Goal: Information Seeking & Learning: Find specific fact

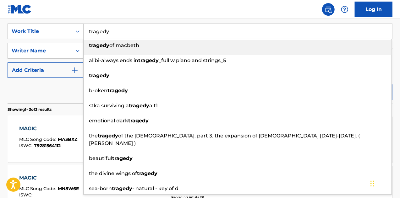
type input "tragedy"
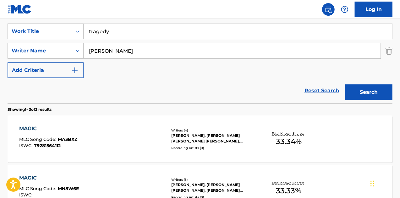
type input "[PERSON_NAME]"
click at [345, 85] on button "Search" at bounding box center [368, 93] width 47 height 16
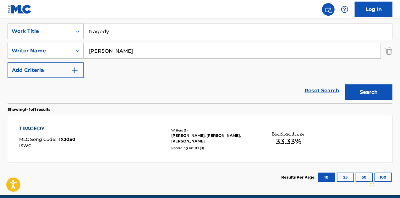
click at [156, 152] on div "TRAGEDY MLC Song Code : TX20S0 ISWC :" at bounding box center [92, 139] width 146 height 28
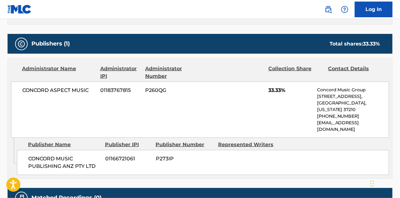
scroll to position [283, 0]
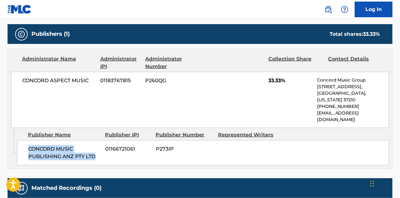
drag, startPoint x: 30, startPoint y: 135, endPoint x: 105, endPoint y: 144, distance: 75.9
click at [105, 144] on div "CONCORD MUSIC PUBLISHING ANZ PTY LTD 01166721061 P273IP" at bounding box center [203, 152] width 372 height 25
copy span "CONCORD MUSIC PUBLISHING ANZ PTY LTD"
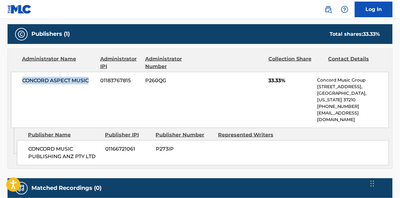
drag, startPoint x: 89, startPoint y: 79, endPoint x: 23, endPoint y: 80, distance: 66.3
click at [23, 80] on span "CONCORD ASPECT MUSIC" at bounding box center [58, 81] width 73 height 8
copy span "CONCORD ASPECT MUSIC"
